Goal: Transaction & Acquisition: Purchase product/service

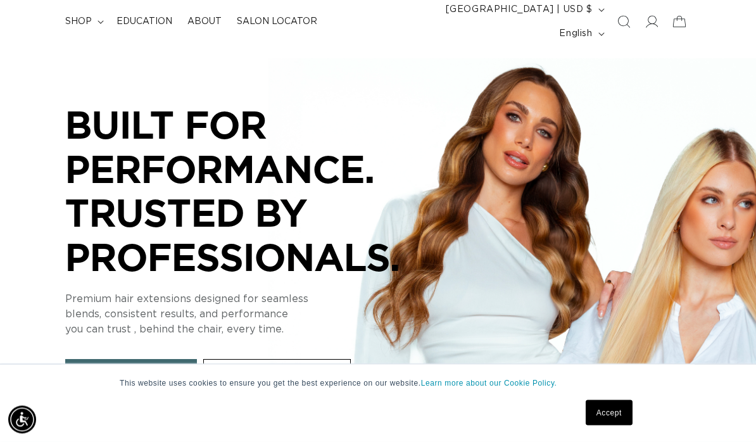
scroll to position [91, 0]
click at [618, 425] on link "Accept" at bounding box center [608, 412] width 47 height 25
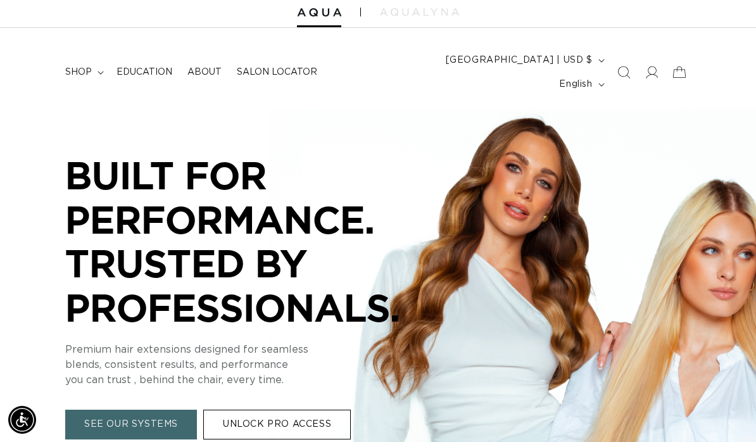
scroll to position [0, 0]
click at [99, 65] on summary "shop" at bounding box center [83, 72] width 51 height 27
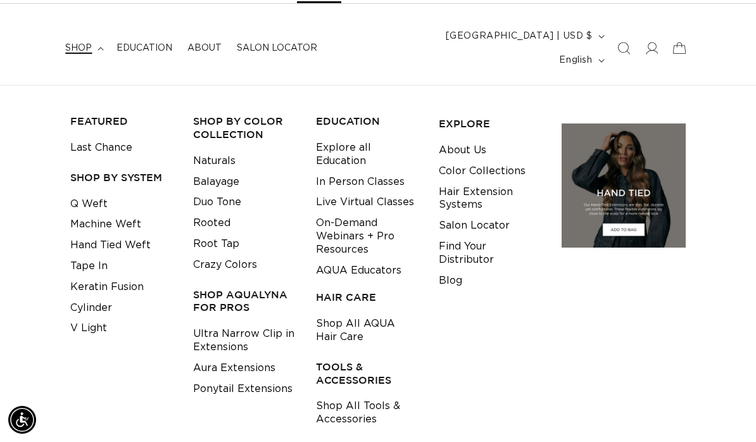
scroll to position [0, 1331]
click at [251, 323] on link "Ultra Narrow Clip in Extensions" at bounding box center [244, 340] width 103 height 34
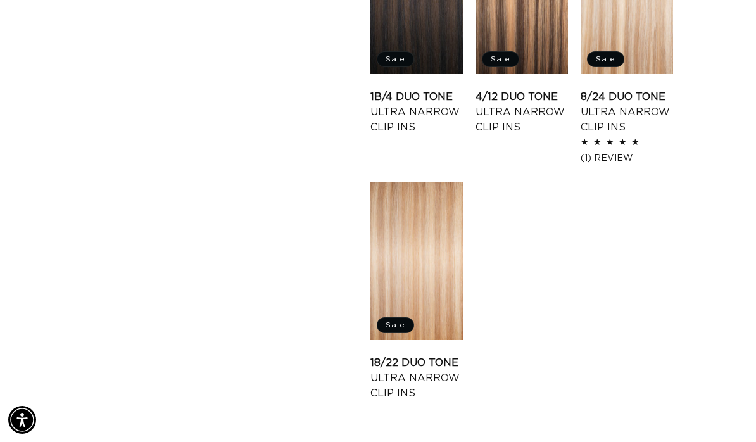
scroll to position [1609, 0]
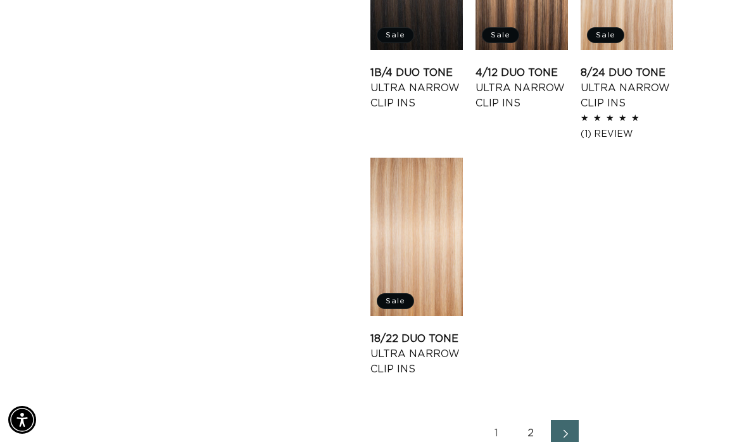
click at [564, 420] on link "Next page" at bounding box center [565, 434] width 28 height 28
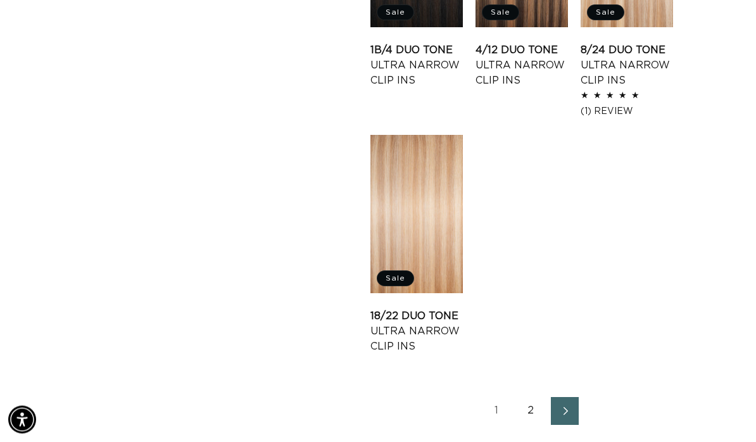
scroll to position [1631, 0]
click at [570, 397] on link "Next page" at bounding box center [565, 411] width 28 height 28
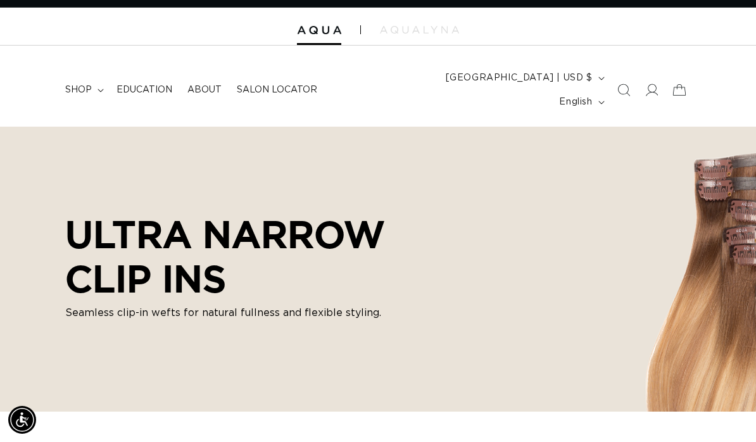
scroll to position [17, 0]
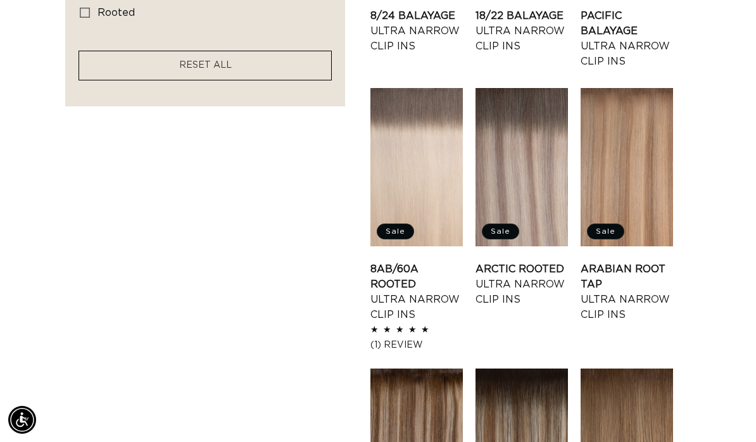
scroll to position [916, 0]
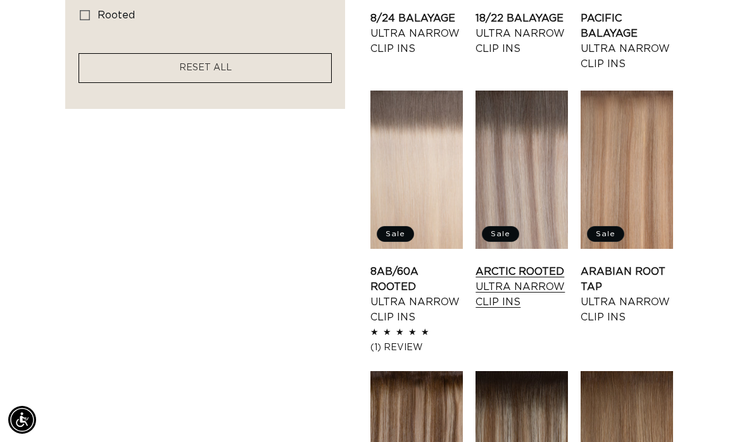
click at [541, 264] on link "Arctic Rooted Ultra Narrow Clip Ins" at bounding box center [521, 287] width 92 height 46
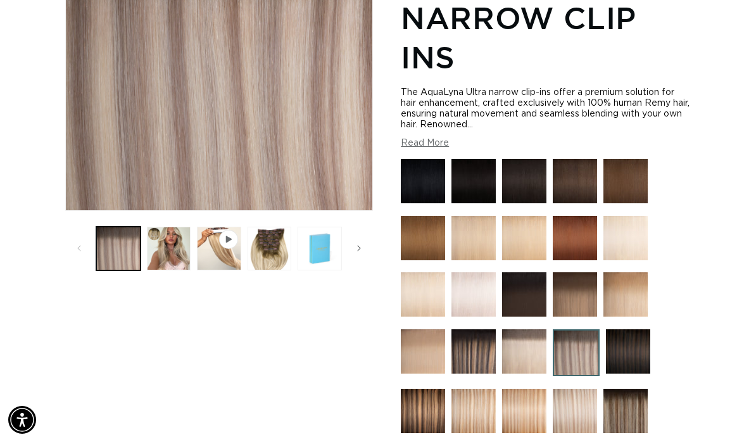
scroll to position [0, 666]
click at [175, 238] on button "Load image 2 in gallery view" at bounding box center [169, 249] width 44 height 44
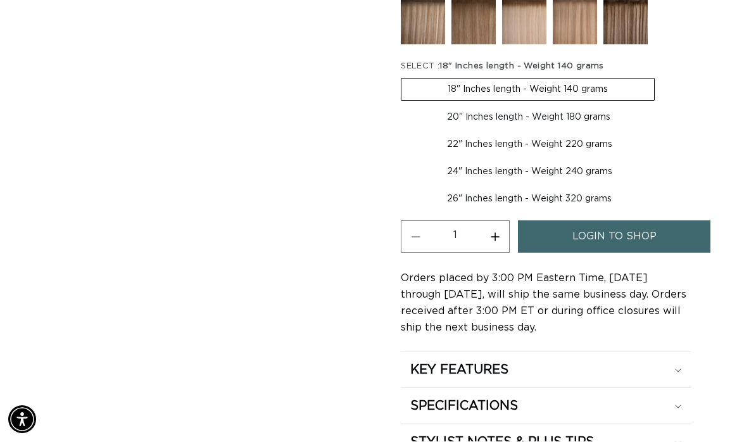
scroll to position [787, 0]
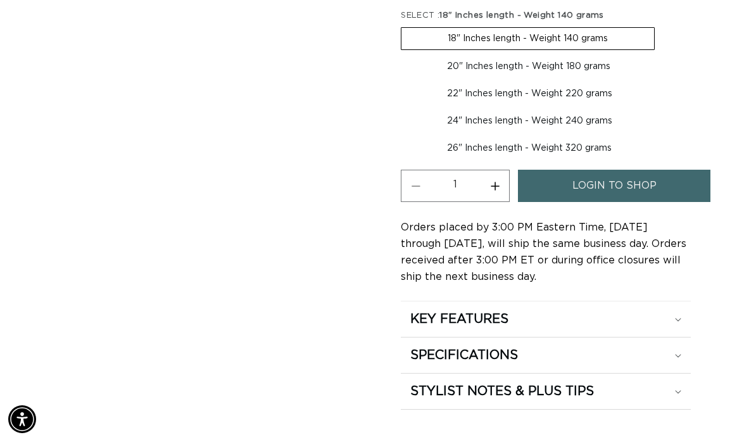
click at [642, 173] on span "login to shop" at bounding box center [614, 186] width 84 height 32
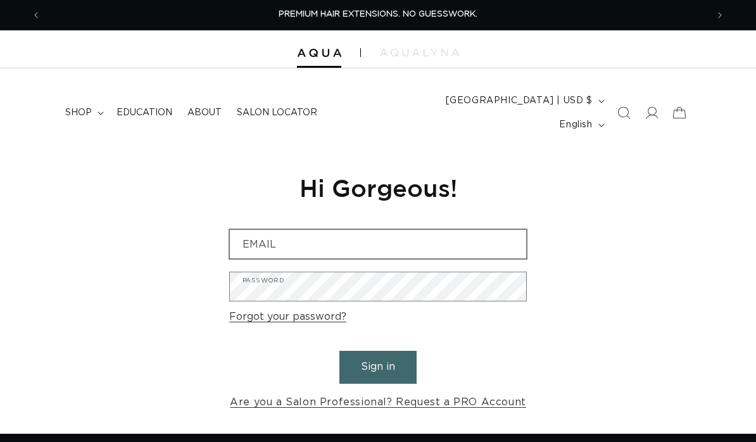
click at [451, 230] on input "Email" at bounding box center [378, 244] width 296 height 28
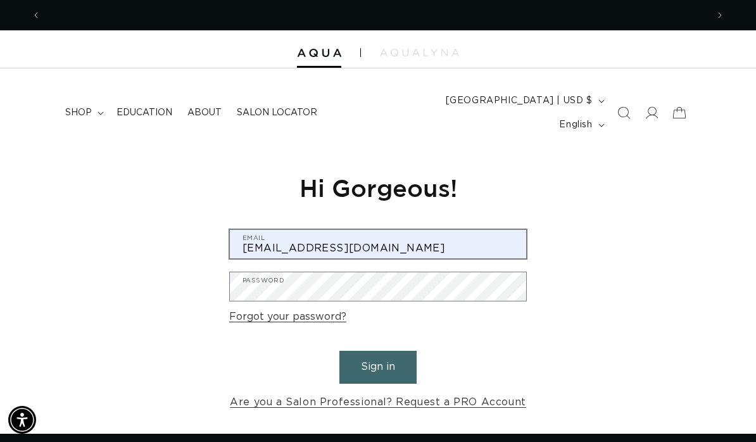
scroll to position [0, 666]
click at [461, 230] on input "salonsouth1012@gmail.com" at bounding box center [378, 244] width 296 height 28
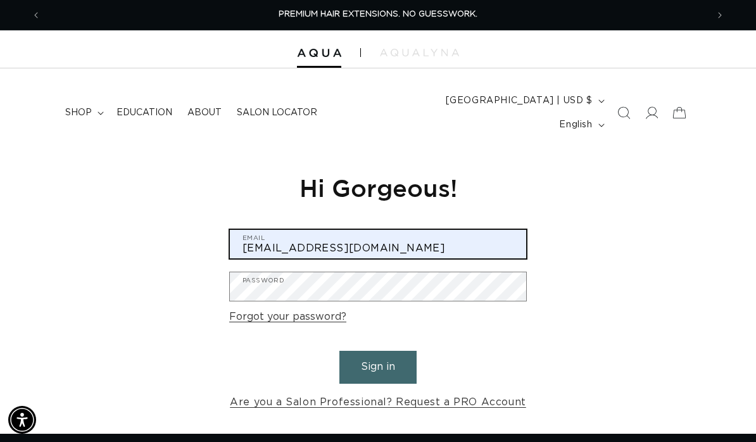
type input "[EMAIL_ADDRESS][DOMAIN_NAME]"
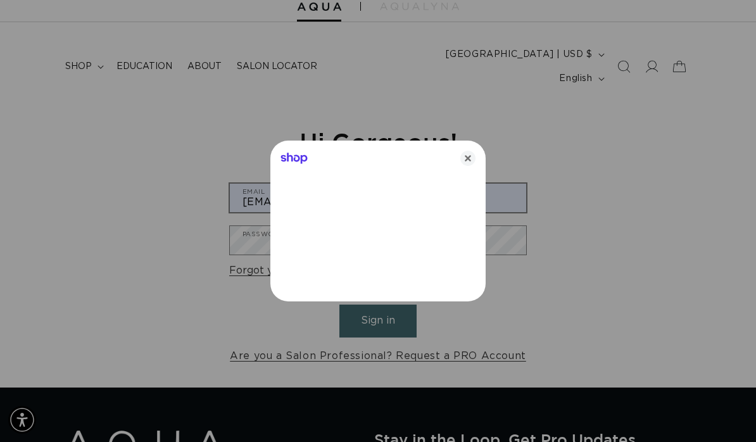
scroll to position [0, 1331]
click at [473, 151] on icon "Close" at bounding box center [467, 158] width 15 height 15
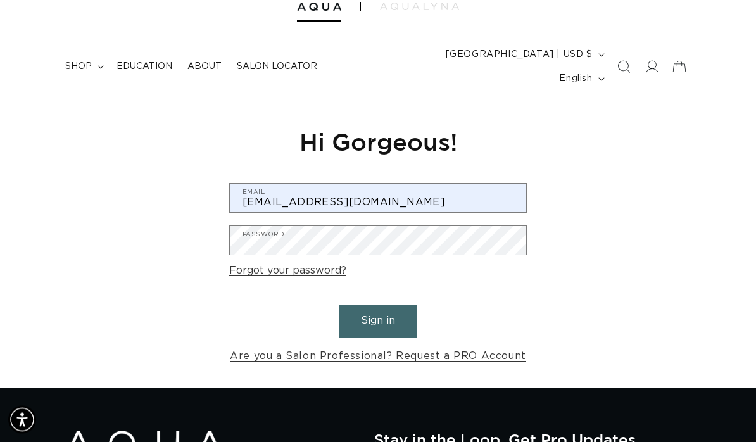
click at [385, 305] on button "Sign in" at bounding box center [377, 321] width 77 height 32
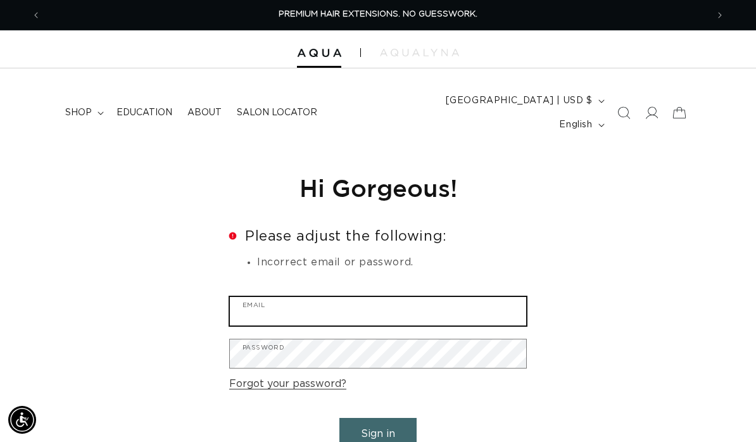
click at [397, 297] on input "Email" at bounding box center [378, 311] width 296 height 28
type input "[EMAIL_ADDRESS][DOMAIN_NAME]"
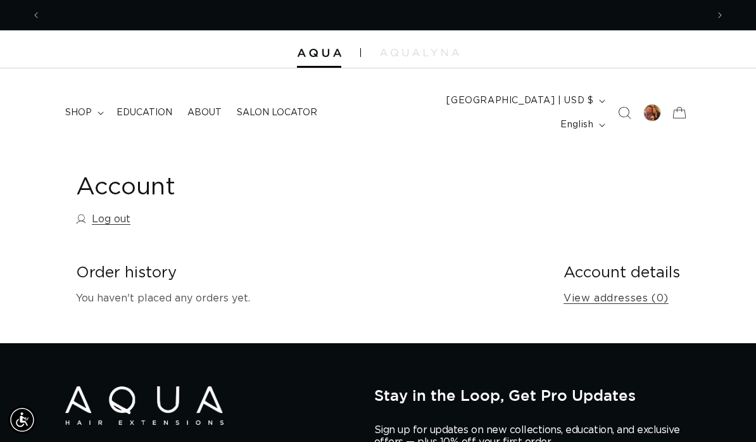
scroll to position [0, 1331]
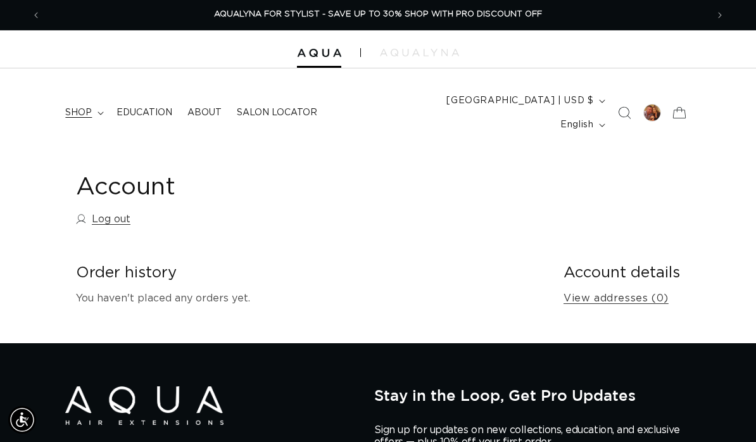
click at [100, 99] on summary "shop" at bounding box center [83, 112] width 51 height 27
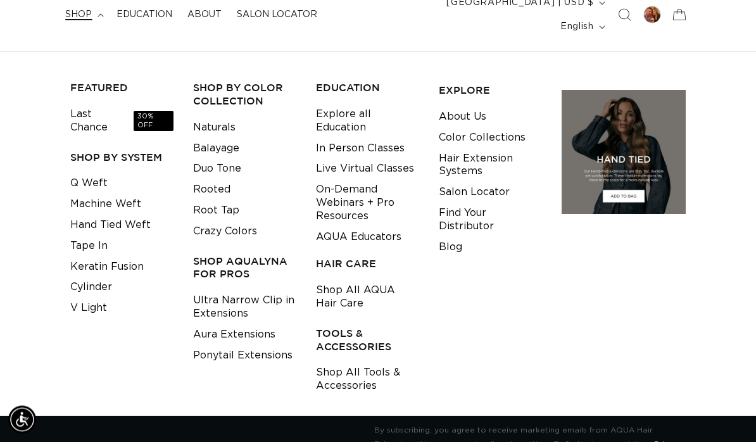
scroll to position [104, 0]
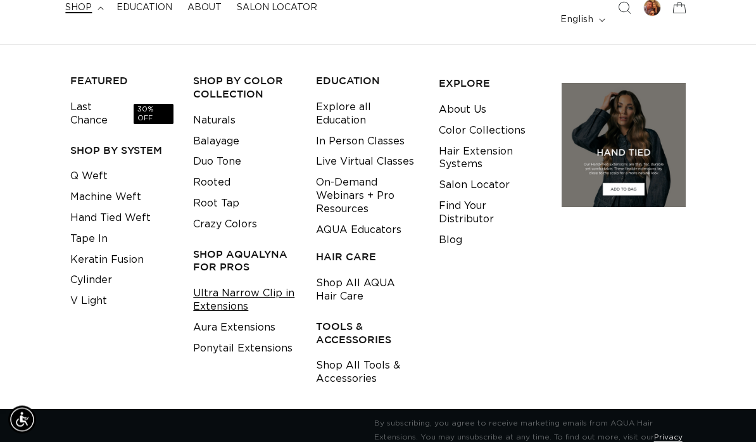
click at [251, 283] on link "Ultra Narrow Clip in Extensions" at bounding box center [244, 300] width 103 height 34
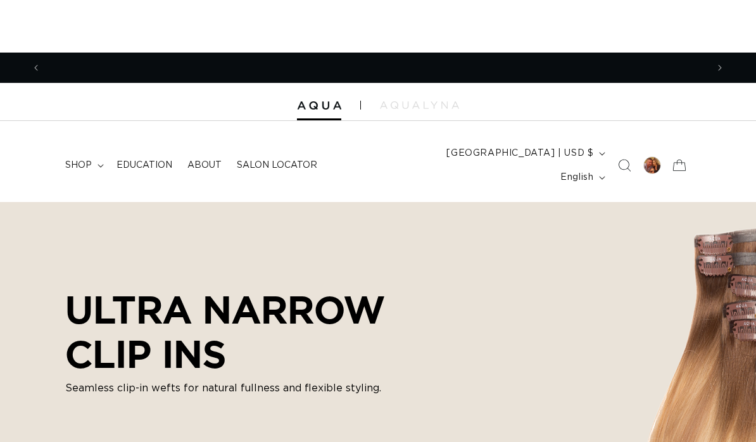
scroll to position [0, 666]
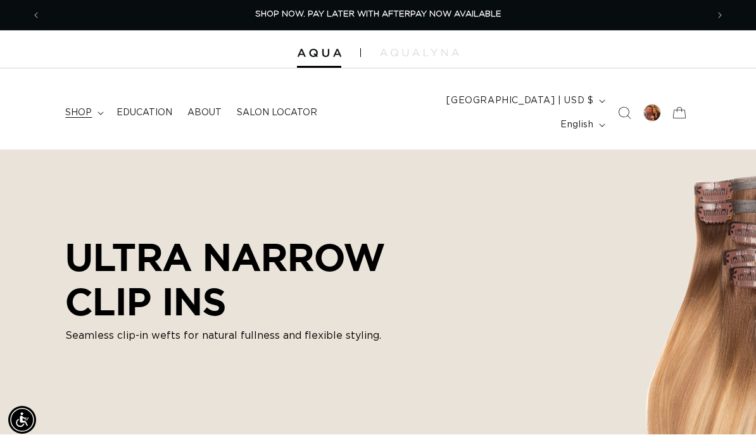
click at [89, 107] on span "shop" at bounding box center [78, 112] width 27 height 11
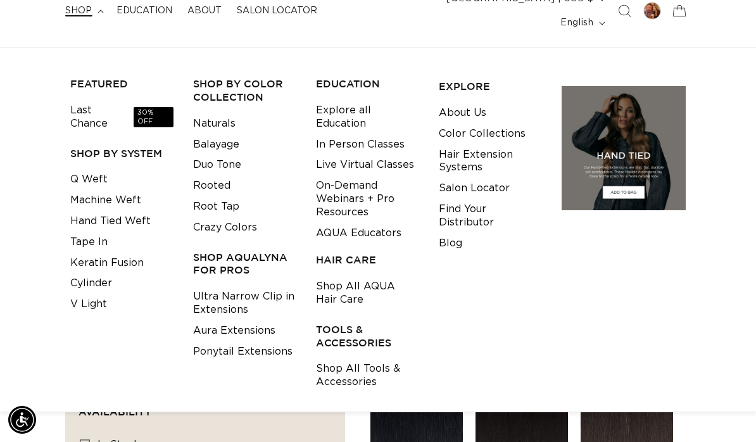
scroll to position [0, 1331]
click at [257, 320] on link "Aura Extensions" at bounding box center [234, 330] width 82 height 21
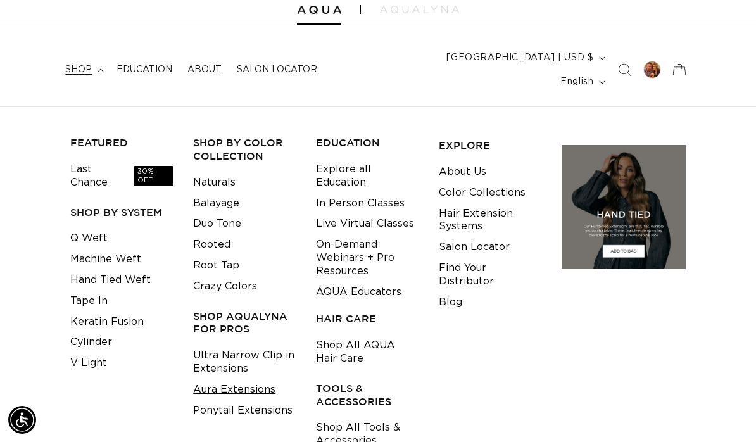
scroll to position [157, 0]
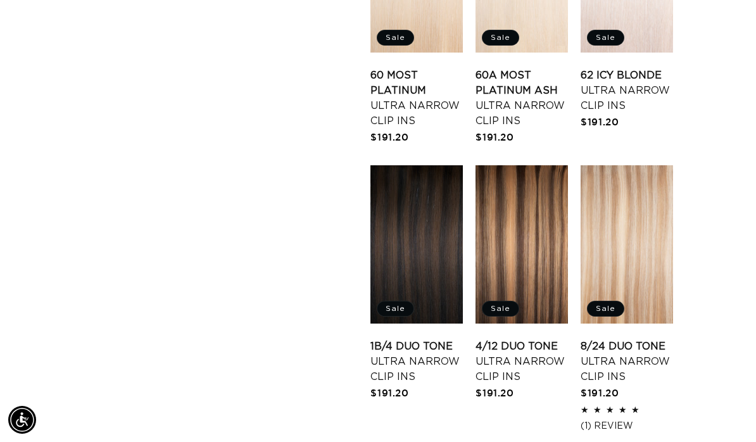
scroll to position [0, 0]
click at [523, 339] on link "4/12 Duo Tone Ultra Narrow Clip Ins" at bounding box center [521, 362] width 92 height 46
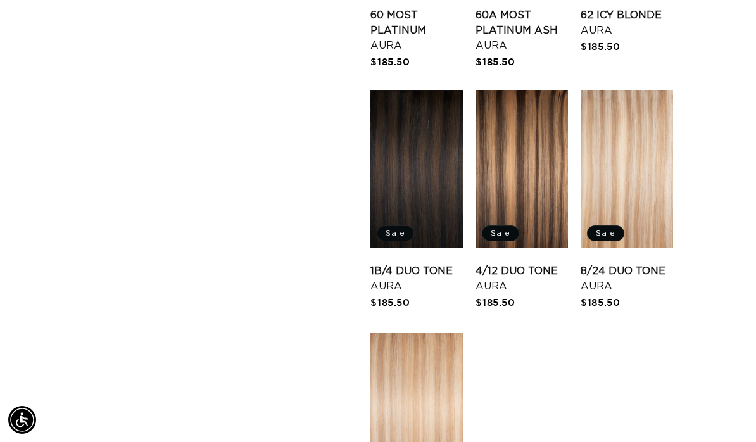
scroll to position [0, 1331]
click at [523, 263] on link "4/12 Duo Tone Aura" at bounding box center [521, 278] width 92 height 30
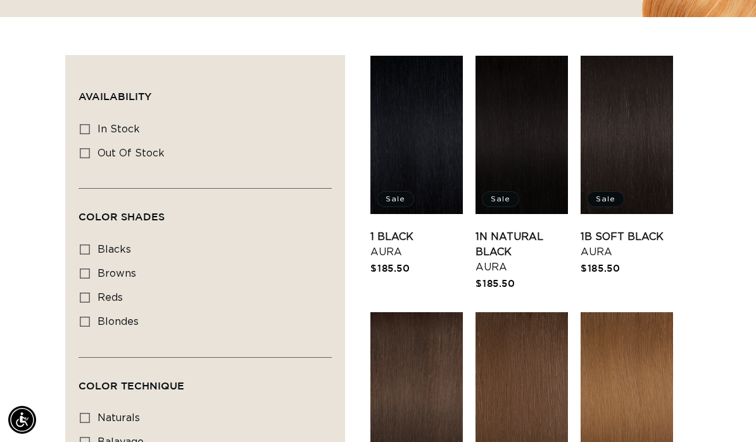
scroll to position [387, 0]
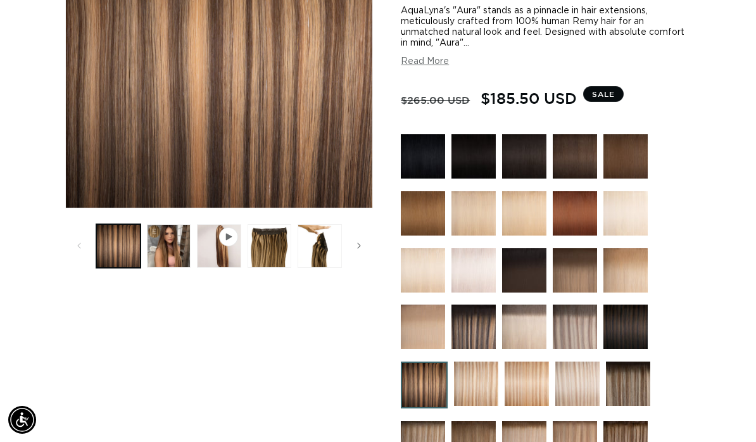
scroll to position [0, 666]
click at [280, 231] on button "Load image 3 in gallery view" at bounding box center [269, 246] width 44 height 44
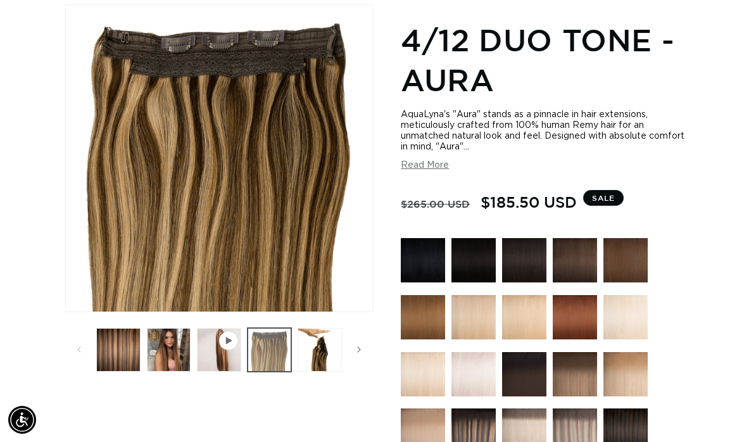
scroll to position [173, 0]
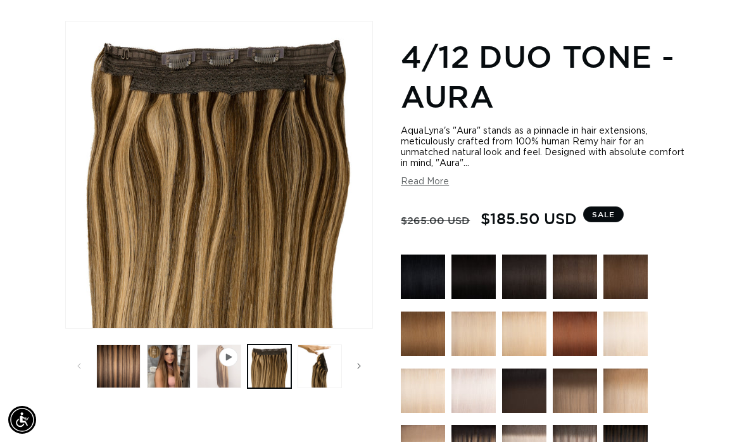
click at [238, 344] on button "Play video 1 in gallery view" at bounding box center [219, 366] width 44 height 44
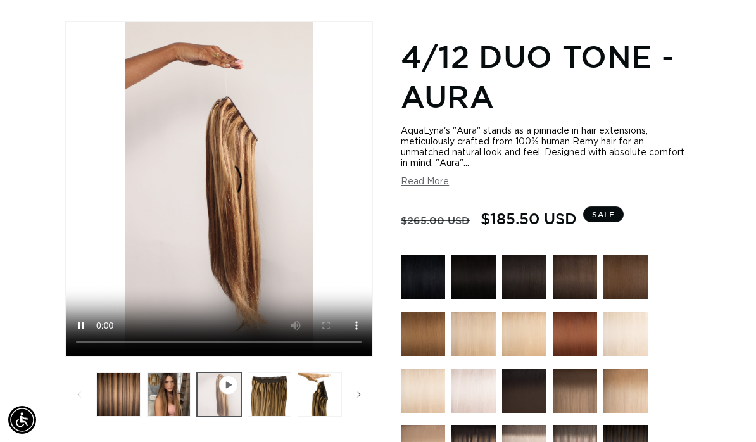
scroll to position [0, 0]
click at [322, 416] on button "Load image 4 in gallery view" at bounding box center [319, 394] width 44 height 44
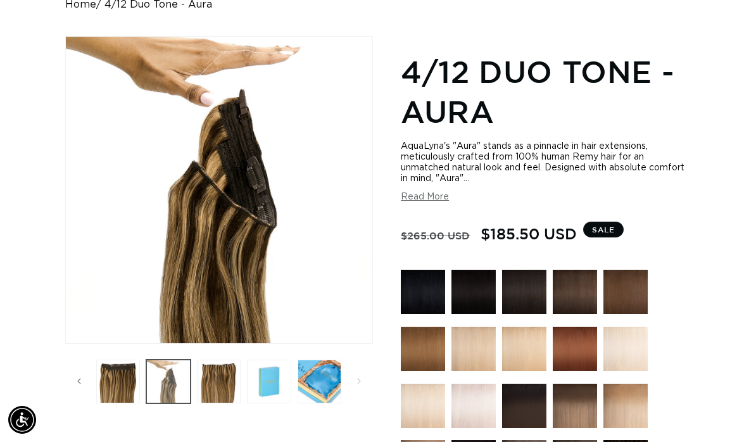
scroll to position [163, 0]
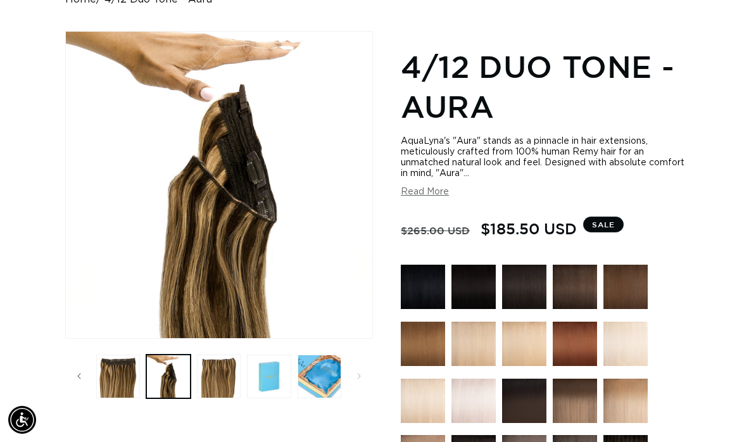
click at [430, 187] on button "Read More" at bounding box center [425, 192] width 48 height 11
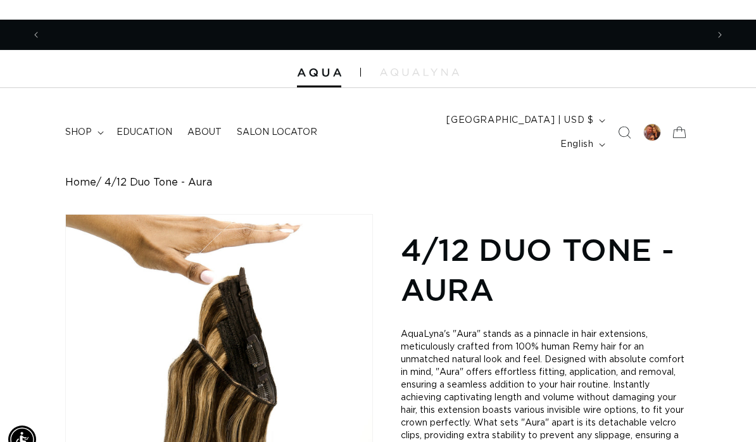
scroll to position [0, 0]
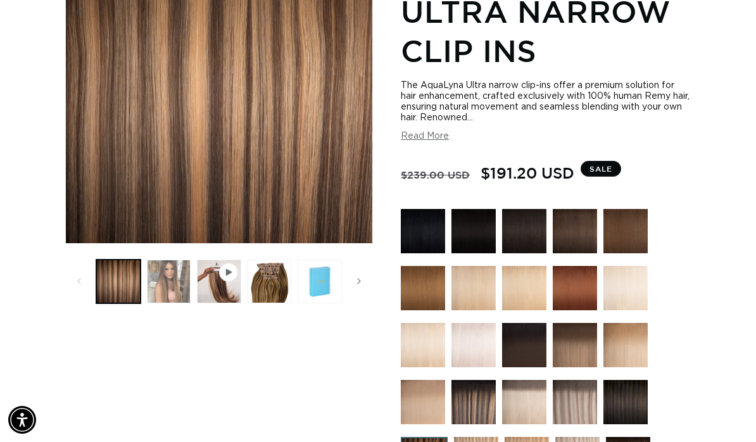
click at [165, 265] on button "Load image 2 in gallery view" at bounding box center [169, 281] width 44 height 44
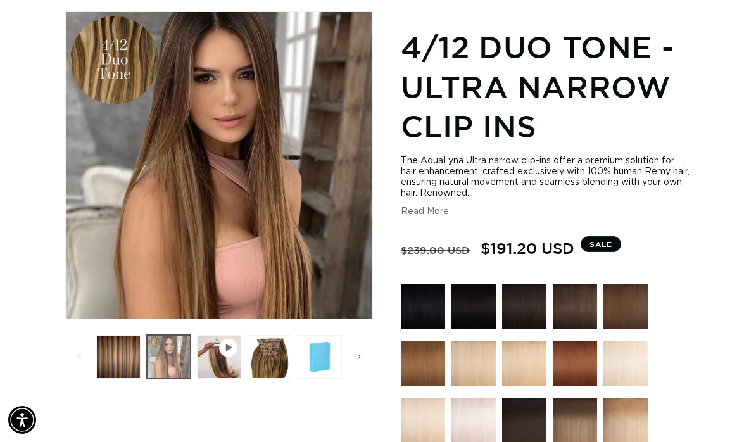
scroll to position [0, 666]
click at [437, 206] on button "Read More" at bounding box center [425, 211] width 48 height 11
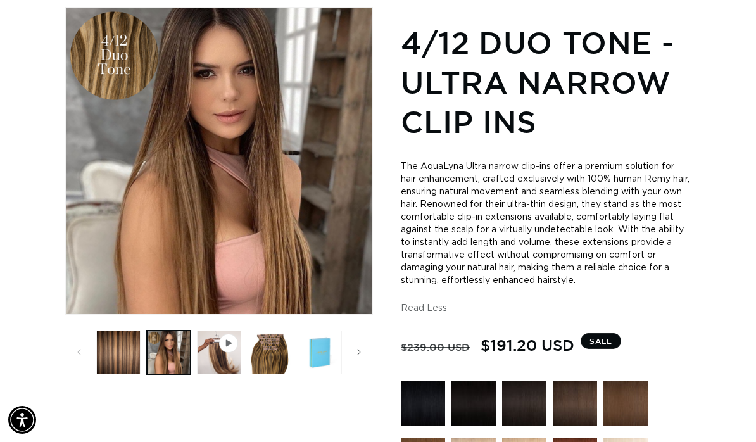
scroll to position [0, 1331]
click at [271, 337] on button "Load image 3 in gallery view" at bounding box center [269, 352] width 44 height 44
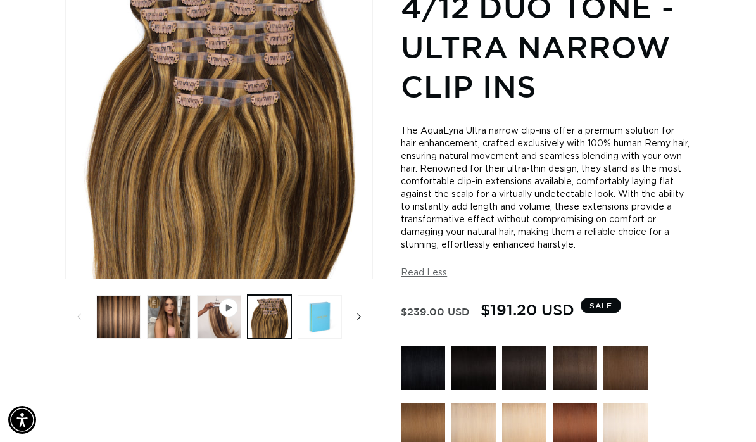
click at [353, 303] on button "Slide right" at bounding box center [359, 316] width 28 height 28
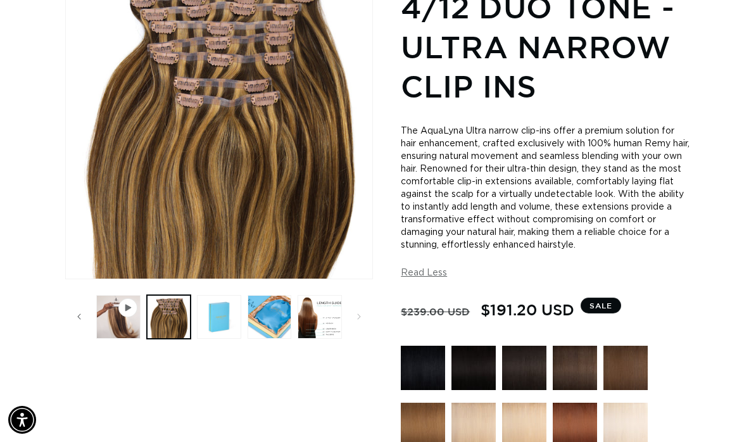
scroll to position [0, 0]
click at [325, 311] on button "Load image 6 in gallery view" at bounding box center [319, 317] width 44 height 44
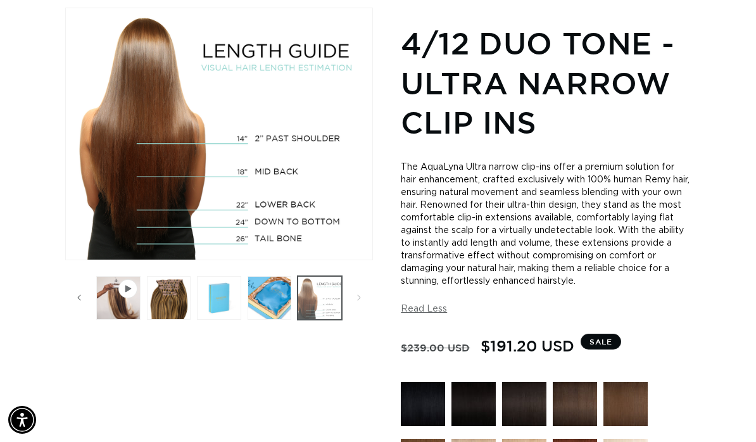
scroll to position [173, 0]
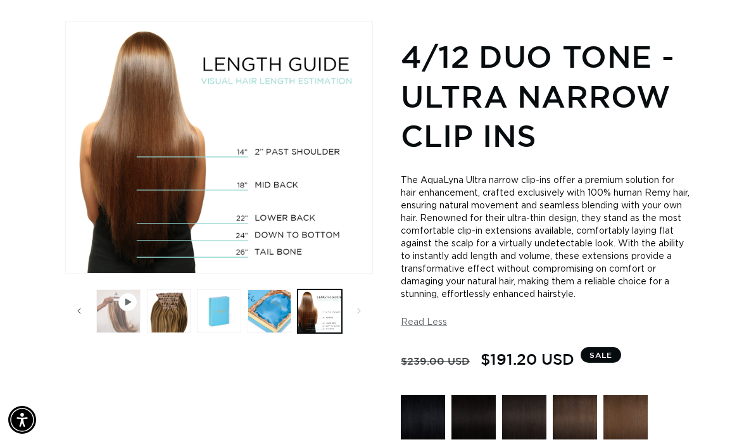
click at [118, 289] on button "Play video 1 in gallery view" at bounding box center [118, 311] width 44 height 44
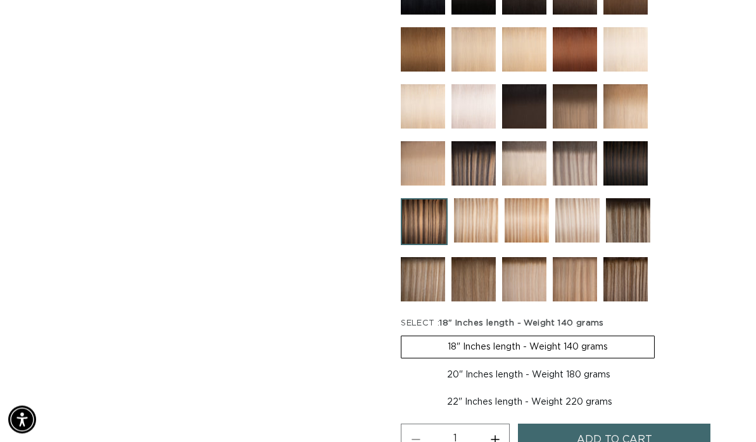
scroll to position [0, 0]
click at [633, 263] on img at bounding box center [625, 279] width 44 height 44
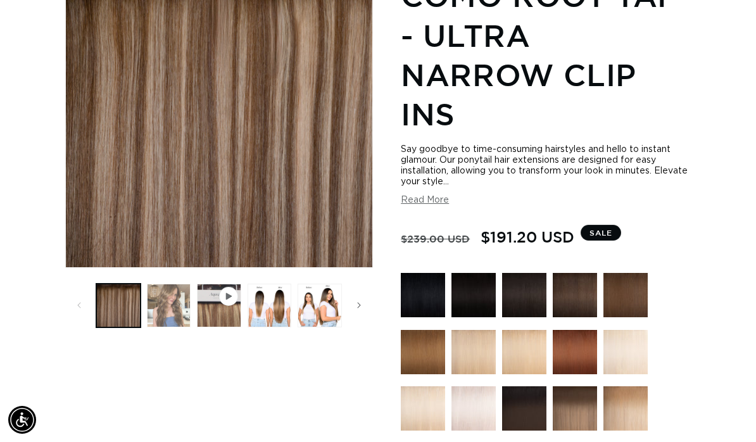
click at [182, 283] on button "Load image 2 in gallery view" at bounding box center [169, 305] width 44 height 44
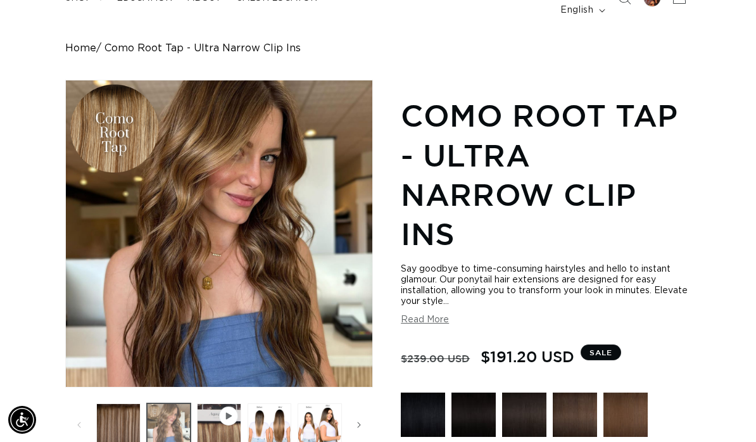
scroll to position [0, 1331]
click at [361, 418] on span "Slide right" at bounding box center [358, 424] width 13 height 13
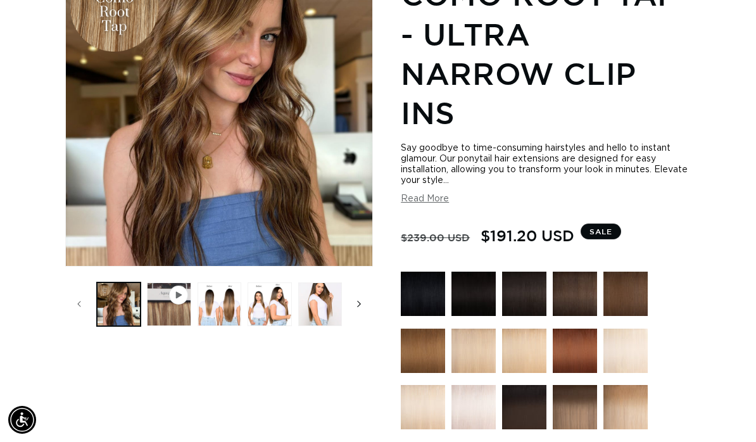
scroll to position [0, 0]
